Goal: Transaction & Acquisition: Purchase product/service

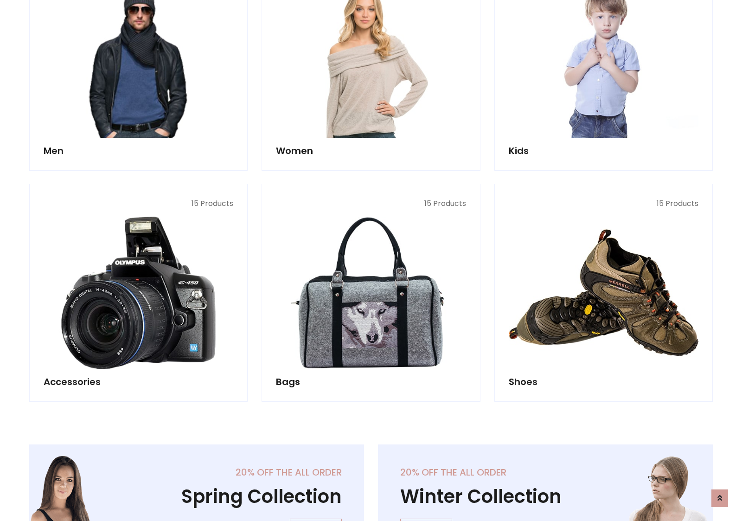
scroll to position [310, 0]
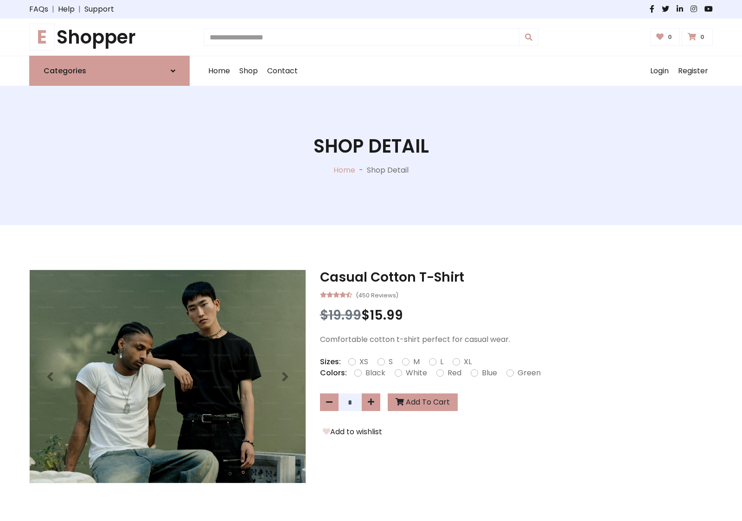
click at [109, 37] on h1 "E Shopper" at bounding box center [109, 37] width 160 height 22
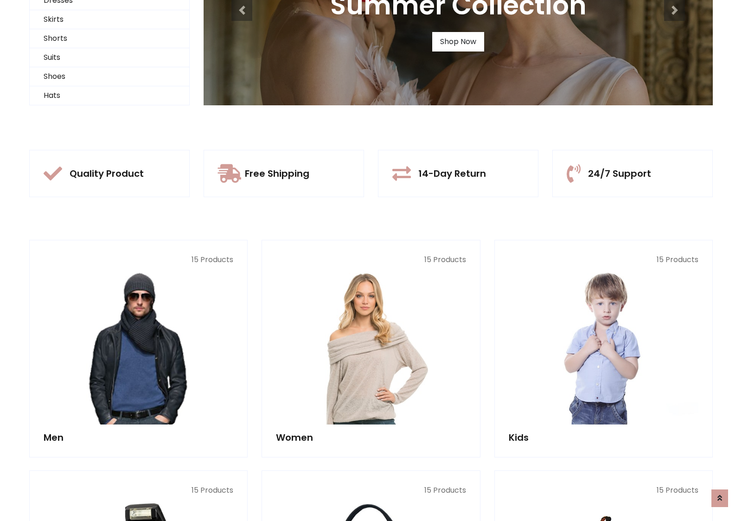
scroll to position [89, 0]
